Goal: Task Accomplishment & Management: Complete application form

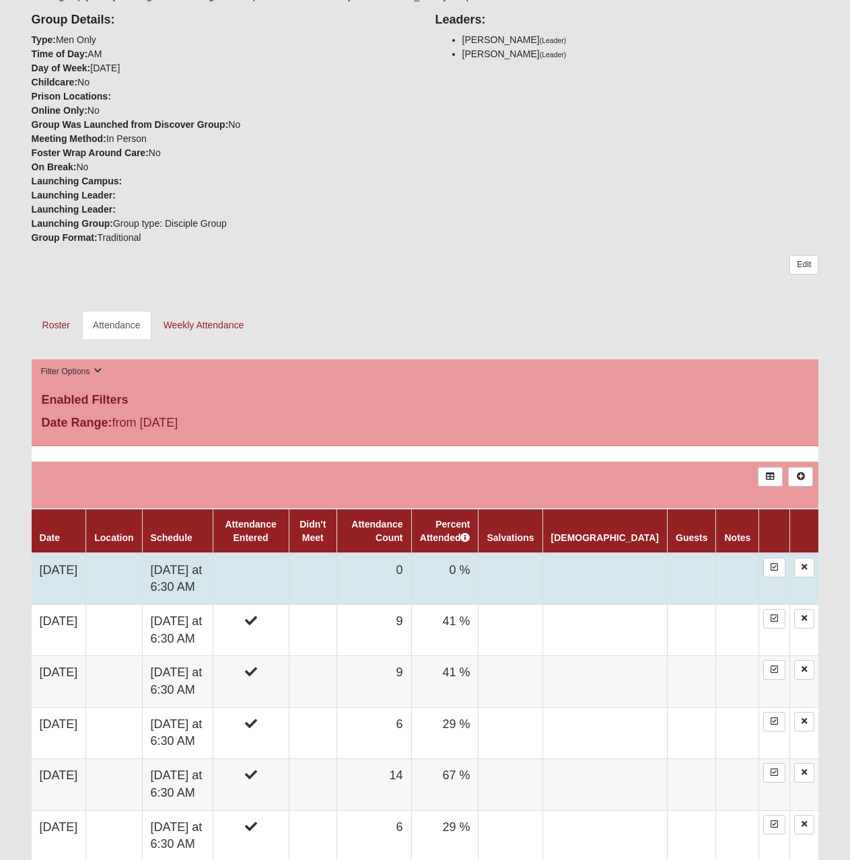
scroll to position [314, 0]
click at [394, 571] on td "0" at bounding box center [374, 579] width 74 height 52
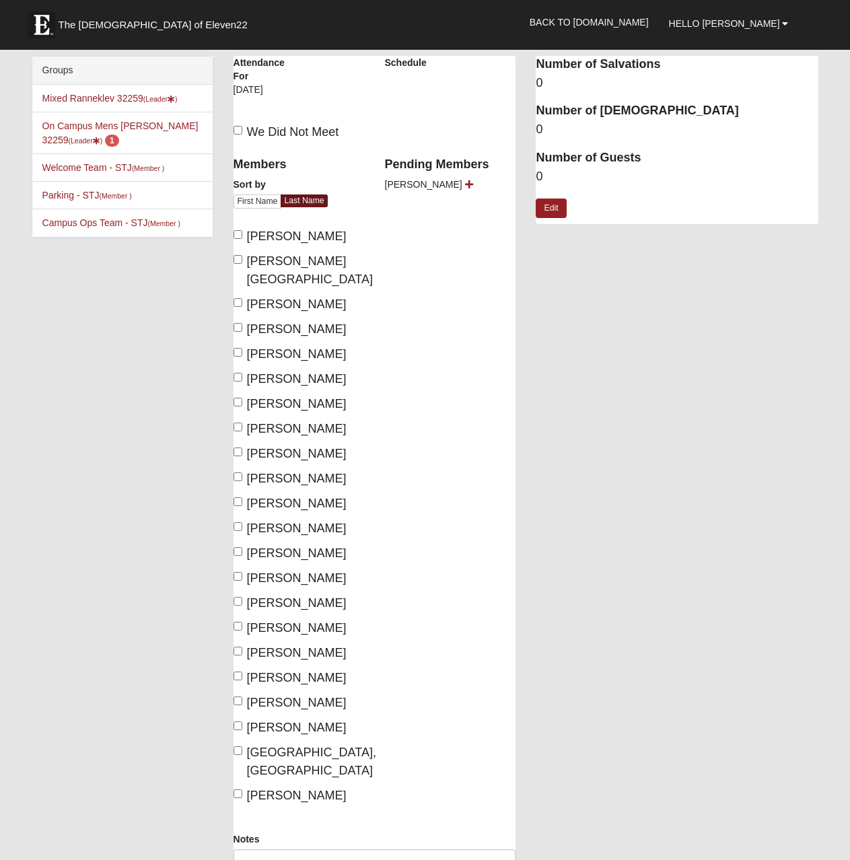
click at [262, 297] on span "[PERSON_NAME]" at bounding box center [297, 303] width 100 height 13
click at [242, 298] on input "[PERSON_NAME]" at bounding box center [238, 302] width 9 height 9
checkbox input "true"
click at [261, 397] on span "[PERSON_NAME]" at bounding box center [297, 403] width 100 height 13
click at [242, 398] on input "[PERSON_NAME]" at bounding box center [238, 402] width 9 height 9
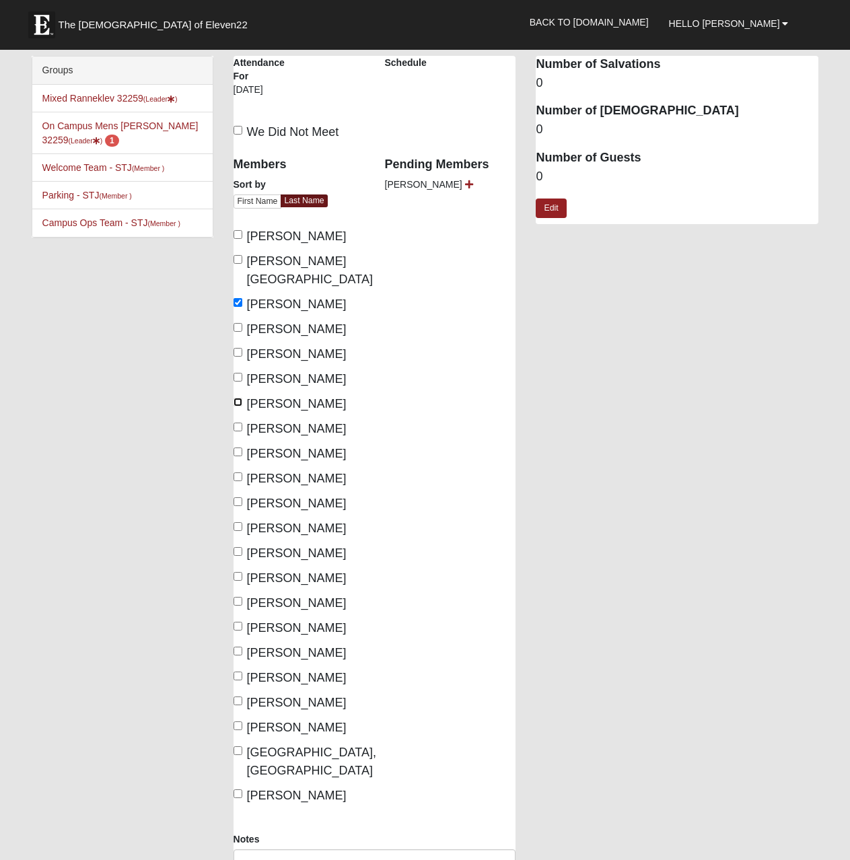
checkbox input "true"
click at [277, 472] on span "[PERSON_NAME]" at bounding box center [297, 478] width 100 height 13
click at [242, 472] on input "[PERSON_NAME]" at bounding box center [238, 476] width 9 height 9
checkbox input "true"
click at [271, 596] on span "[PERSON_NAME]" at bounding box center [297, 602] width 100 height 13
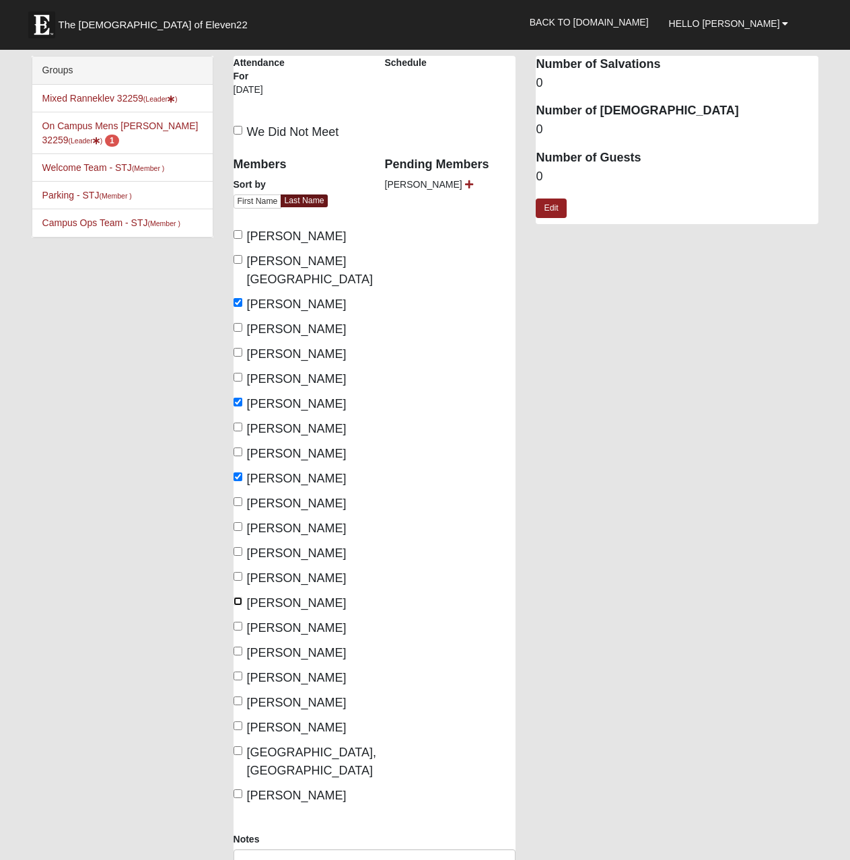
click at [242, 597] on input "[PERSON_NAME]" at bounding box center [238, 601] width 9 height 9
checkbox input "true"
click at [264, 671] on span "[PERSON_NAME]" at bounding box center [297, 677] width 100 height 13
click at [242, 672] on input "[PERSON_NAME]" at bounding box center [238, 676] width 9 height 9
checkbox input "true"
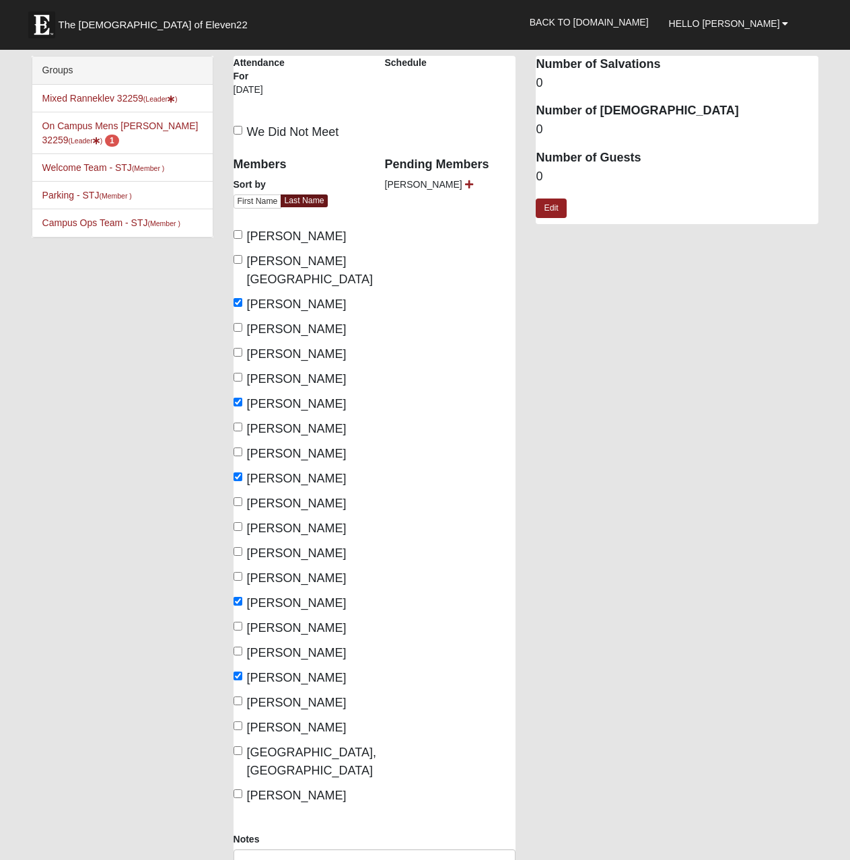
click at [258, 721] on span "[PERSON_NAME]" at bounding box center [297, 727] width 100 height 13
click at [242, 721] on input "[PERSON_NAME]" at bounding box center [238, 725] width 9 height 9
checkbox input "true"
click at [279, 746] on span "[GEOGRAPHIC_DATA], [GEOGRAPHIC_DATA]" at bounding box center [311, 762] width 129 height 32
click at [242, 746] on input "[GEOGRAPHIC_DATA], [GEOGRAPHIC_DATA]" at bounding box center [238, 750] width 9 height 9
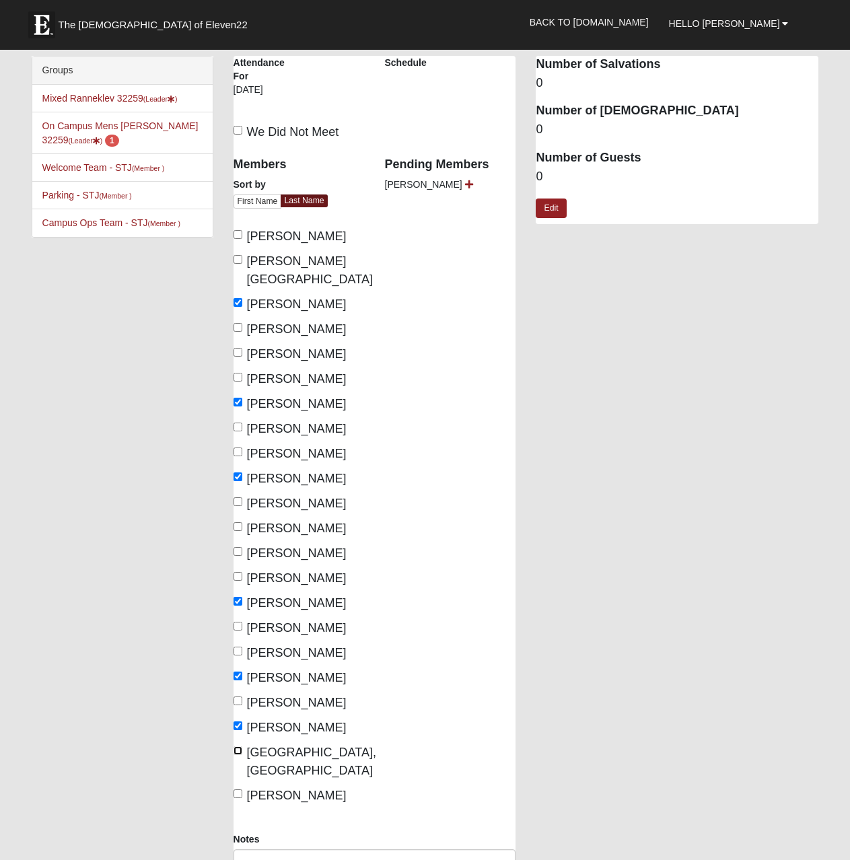
checkbox input "true"
click at [269, 789] on span "[PERSON_NAME]" at bounding box center [297, 795] width 100 height 13
click at [244, 787] on label "[PERSON_NAME]" at bounding box center [290, 796] width 113 height 18
click at [242, 789] on input "[PERSON_NAME]" at bounding box center [238, 793] width 9 height 9
checkbox input "true"
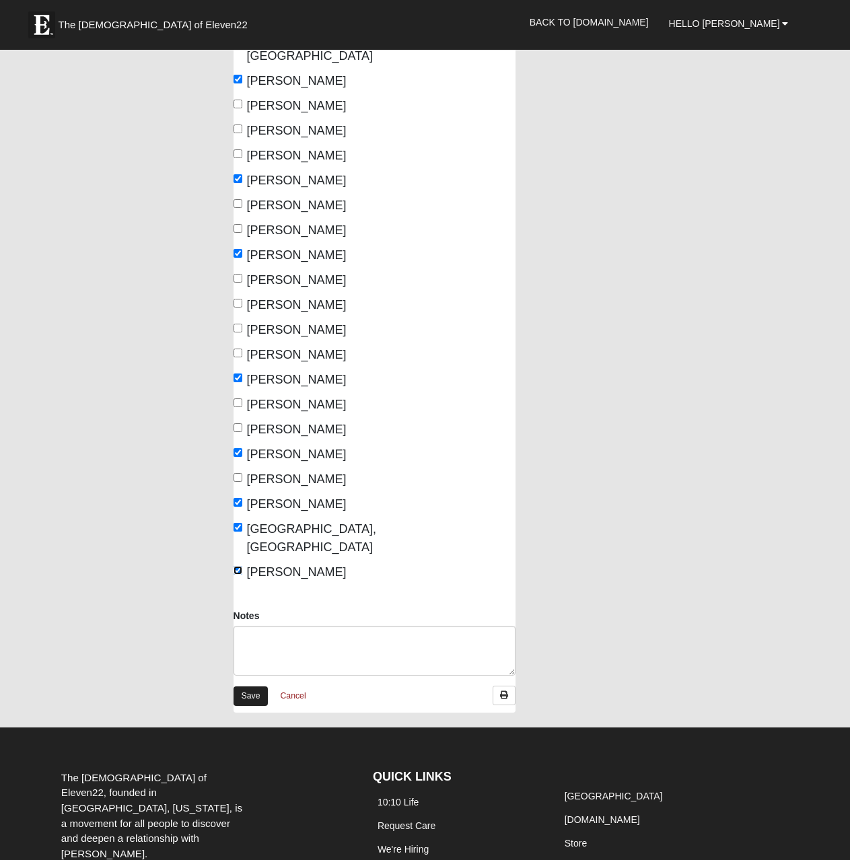
scroll to position [224, 0]
click at [249, 686] on link "Save" at bounding box center [251, 696] width 35 height 20
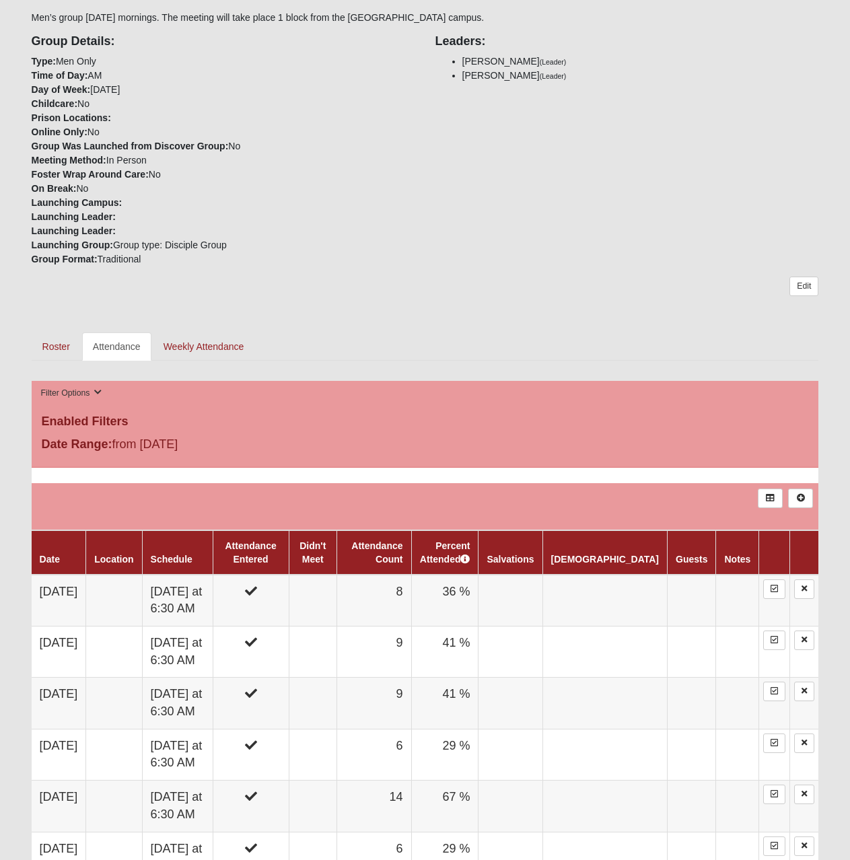
scroll to position [290, 0]
